Goal: Information Seeking & Learning: Learn about a topic

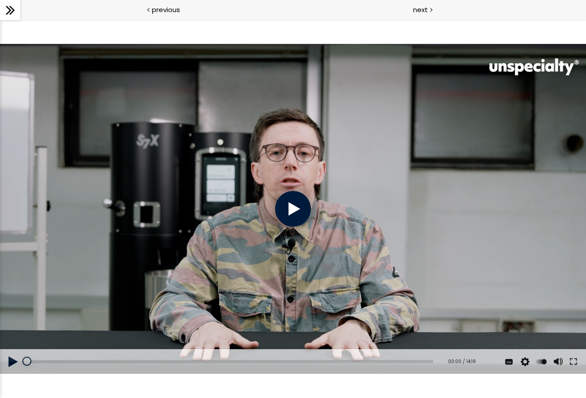
click at [17, 13] on div at bounding box center [10, 10] width 20 height 20
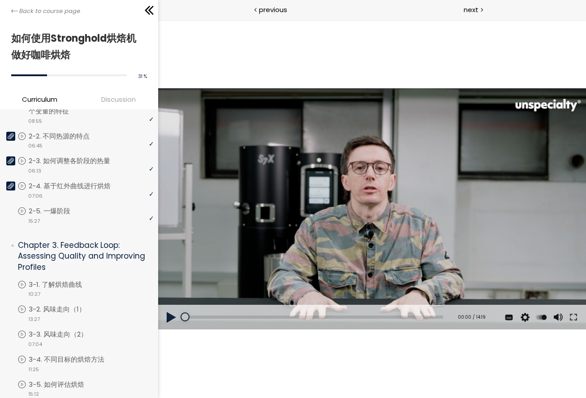
scroll to position [231, 0]
click at [71, 288] on div "video 10:27" at bounding box center [85, 292] width 136 height 9
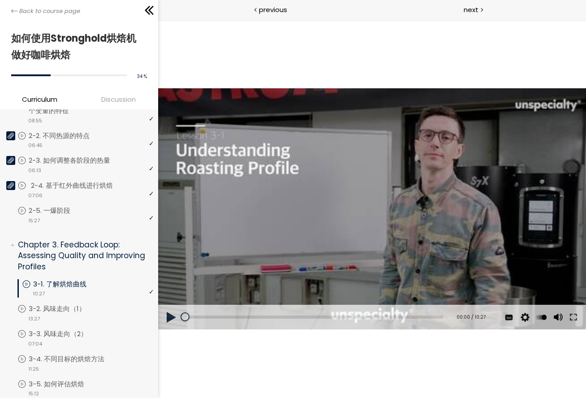
click at [45, 180] on p "2-4. 基于红外曲线进行烘焙" at bounding box center [81, 185] width 100 height 10
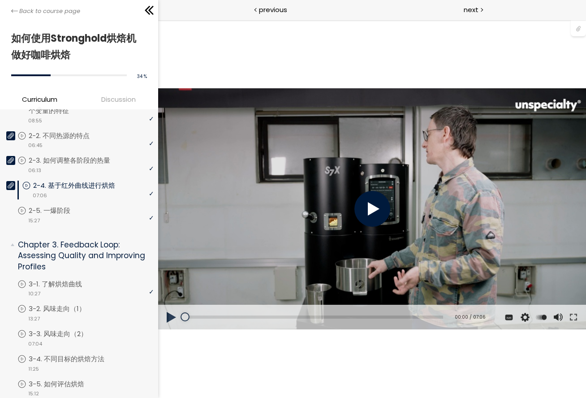
click at [123, 100] on span "Discussion" at bounding box center [119, 99] width 75 height 10
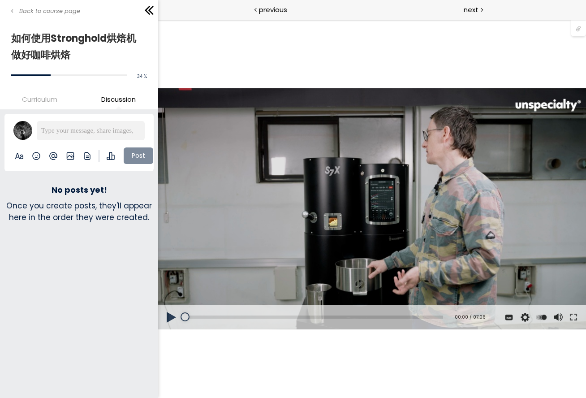
click at [53, 97] on span "Curriculum" at bounding box center [39, 99] width 35 height 10
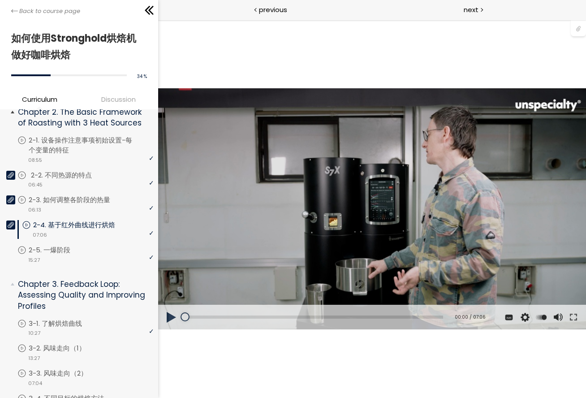
scroll to position [193, 0]
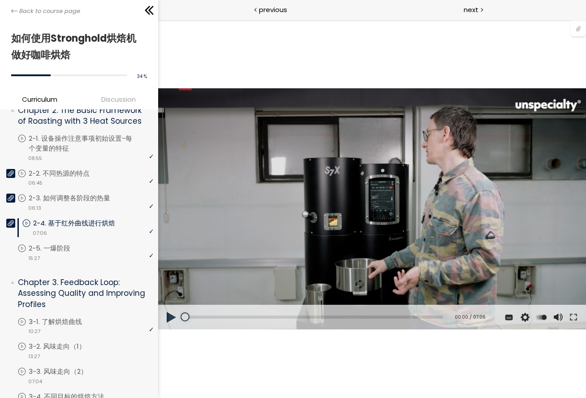
click at [440, 33] on div at bounding box center [578, 27] width 15 height 17
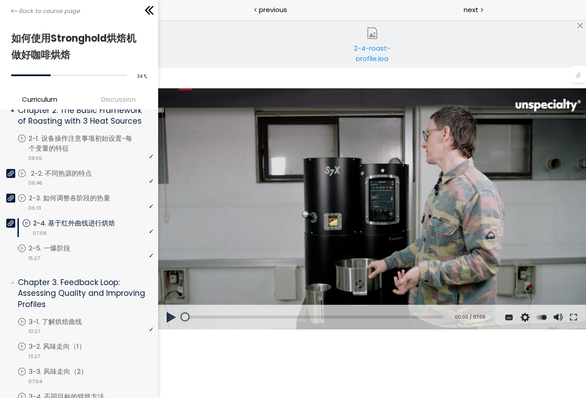
click at [57, 182] on div "video 06:45" at bounding box center [85, 182] width 136 height 9
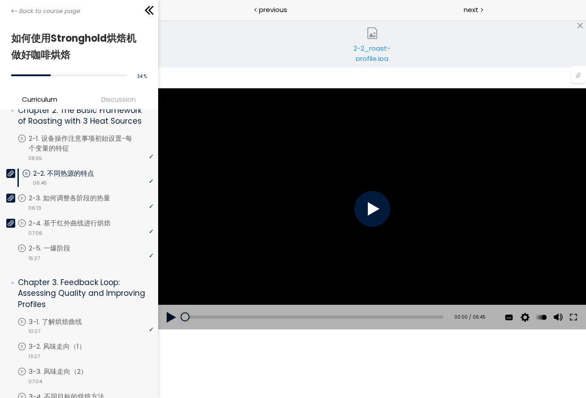
click at [382, 56] on div "2-2_roast-profile.jpg" at bounding box center [372, 52] width 68 height 18
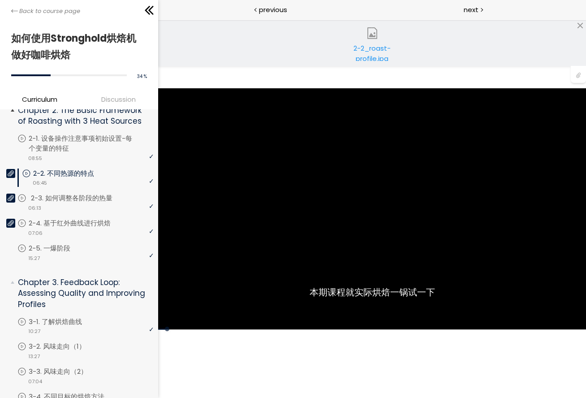
click at [9, 195] on icon at bounding box center [11, 198] width 6 height 6
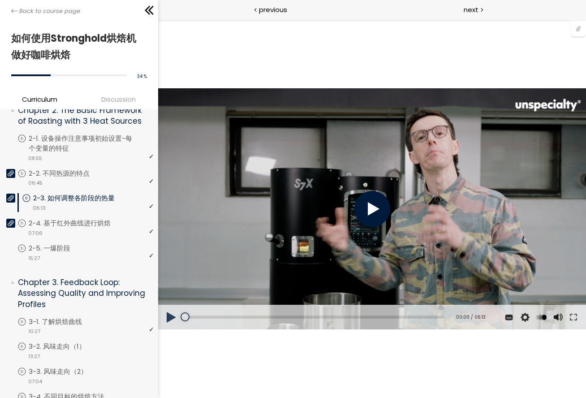
click at [440, 30] on div at bounding box center [578, 27] width 15 height 17
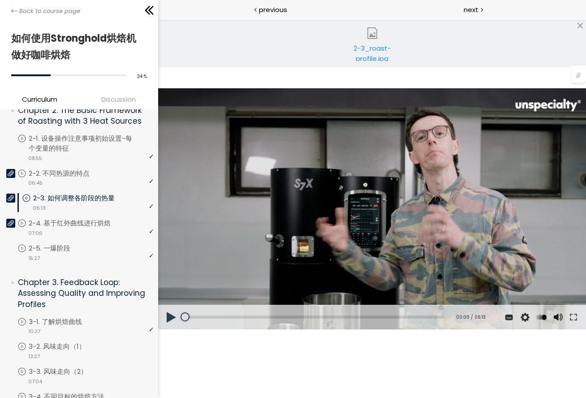
click at [367, 48] on div "2-3_roast-profile.jpg" at bounding box center [372, 52] width 68 height 18
click at [14, 219] on div at bounding box center [10, 223] width 9 height 9
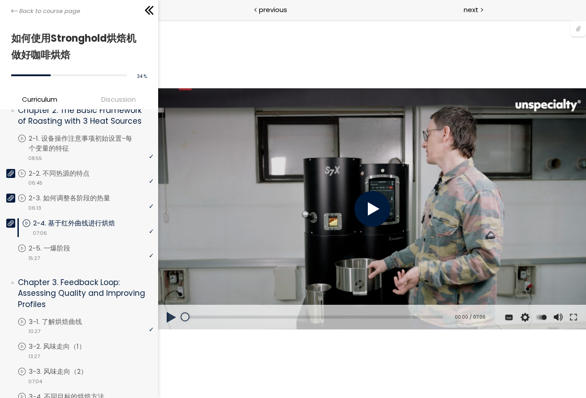
click at [440, 32] on div at bounding box center [578, 27] width 15 height 17
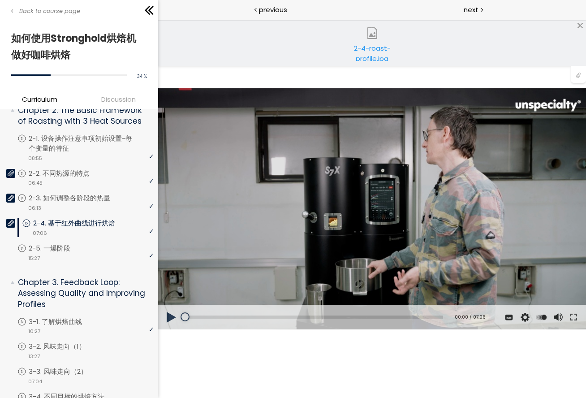
click at [374, 44] on div "2-4-roast-profile.jpg" at bounding box center [372, 52] width 68 height 18
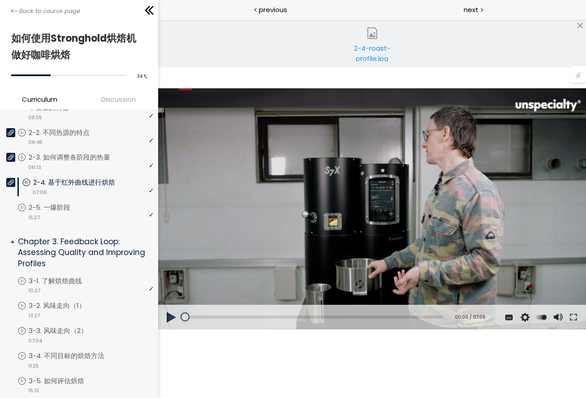
scroll to position [235, 0]
click at [90, 276] on p "3-1. 了解烘焙曲线" at bounding box center [64, 280] width 71 height 10
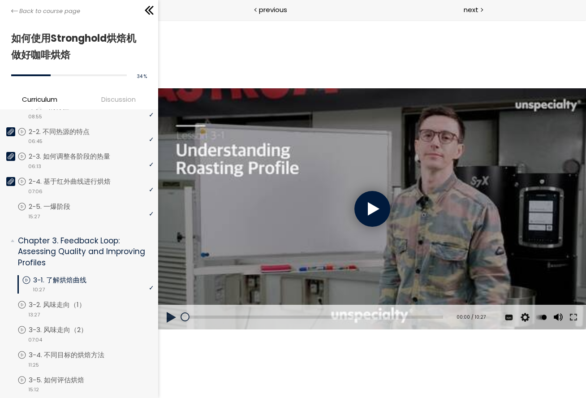
click at [172, 316] on button at bounding box center [171, 317] width 27 height 25
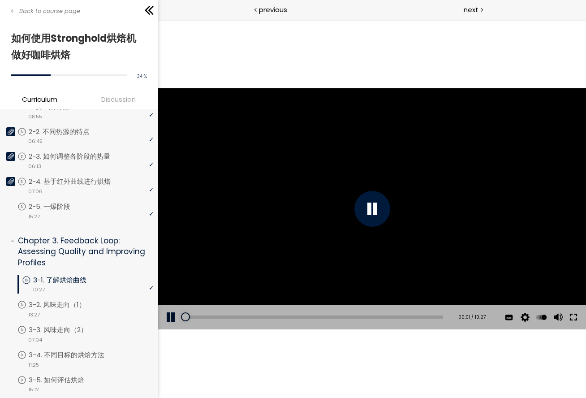
click at [440, 319] on button at bounding box center [573, 317] width 16 height 25
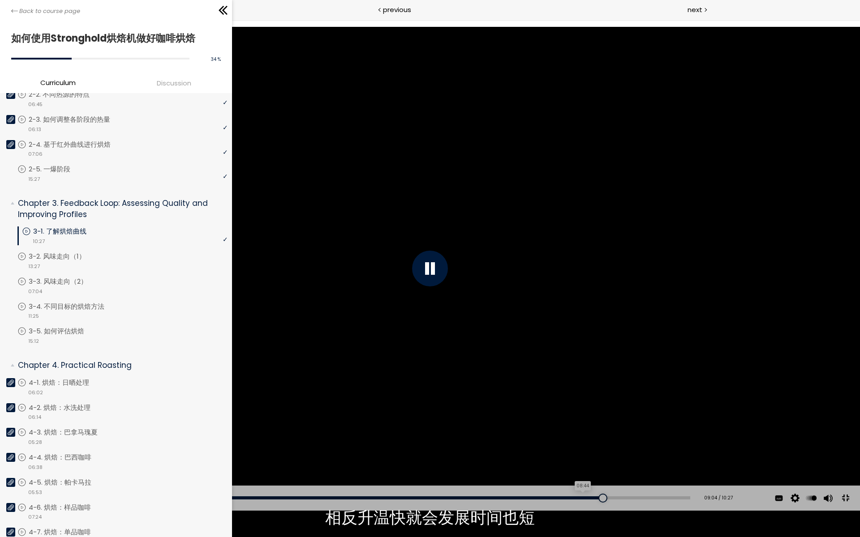
click at [440, 397] on div "08:44" at bounding box center [358, 498] width 663 height 3
click at [440, 397] on div "08:41" at bounding box center [358, 498] width 663 height 3
click at [440, 359] on div at bounding box center [430, 269] width 860 height 484
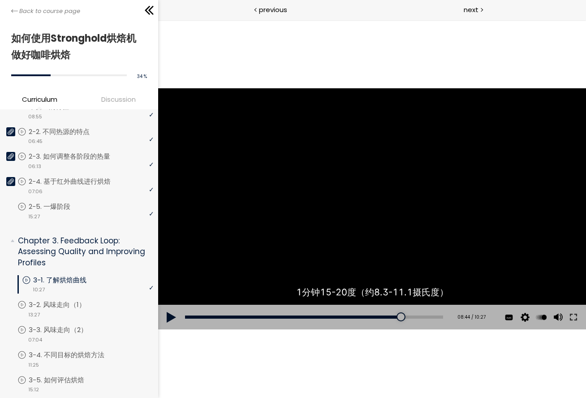
click at [172, 318] on button at bounding box center [171, 317] width 27 height 25
click at [440, 317] on button at bounding box center [573, 317] width 16 height 25
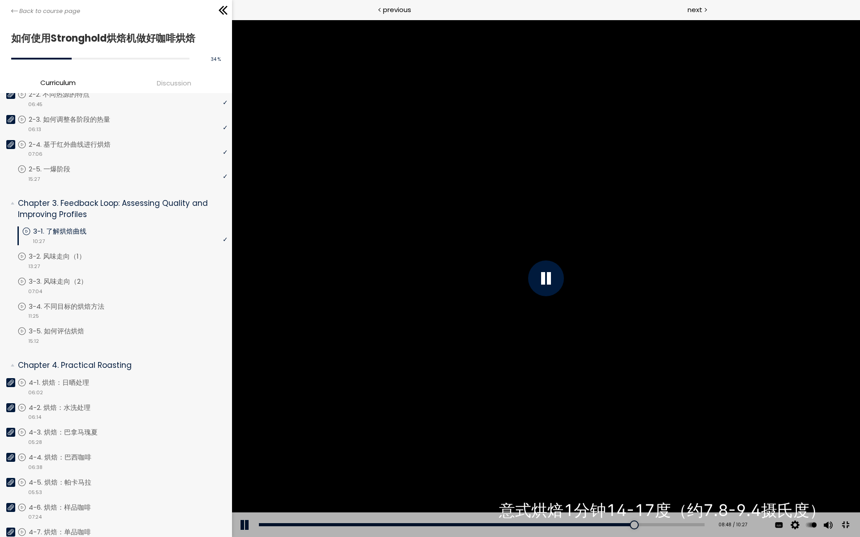
click at [440, 397] on div at bounding box center [546, 279] width 628 height 518
click at [440, 397] on div "08:33" at bounding box center [482, 525] width 446 height 3
click at [440, 397] on div at bounding box center [546, 279] width 628 height 518
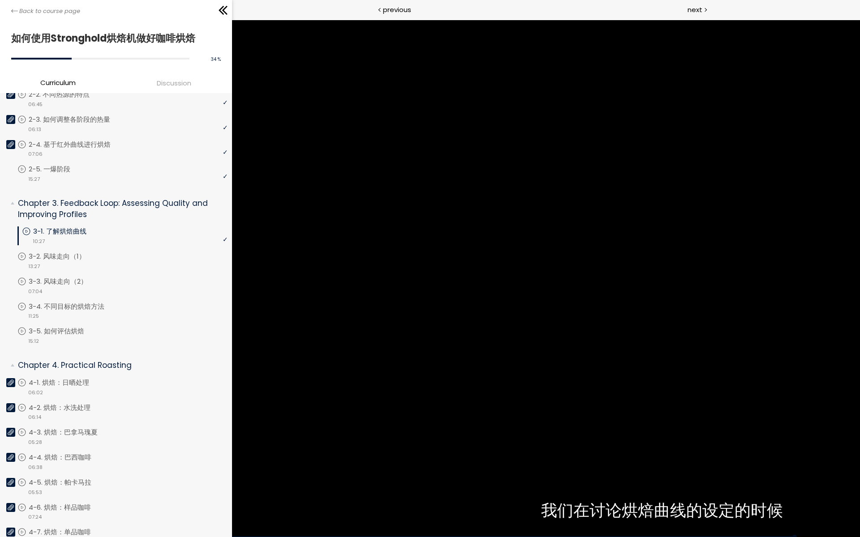
click at [440, 260] on div at bounding box center [546, 279] width 628 height 518
